Goal: Information Seeking & Learning: Learn about a topic

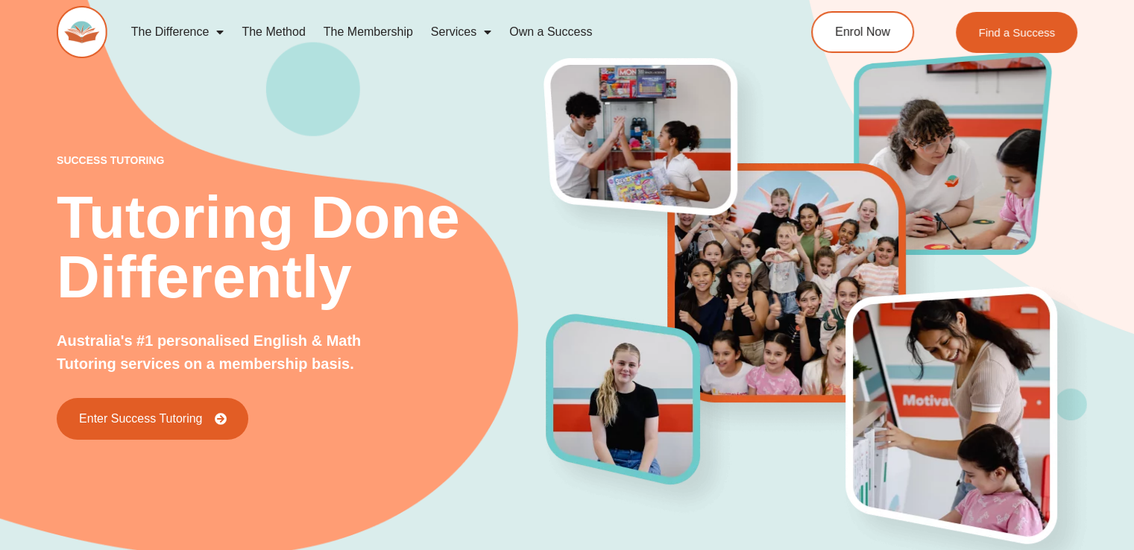
click at [386, 31] on link "The Membership" at bounding box center [368, 32] width 107 height 34
